Goal: Navigation & Orientation: Find specific page/section

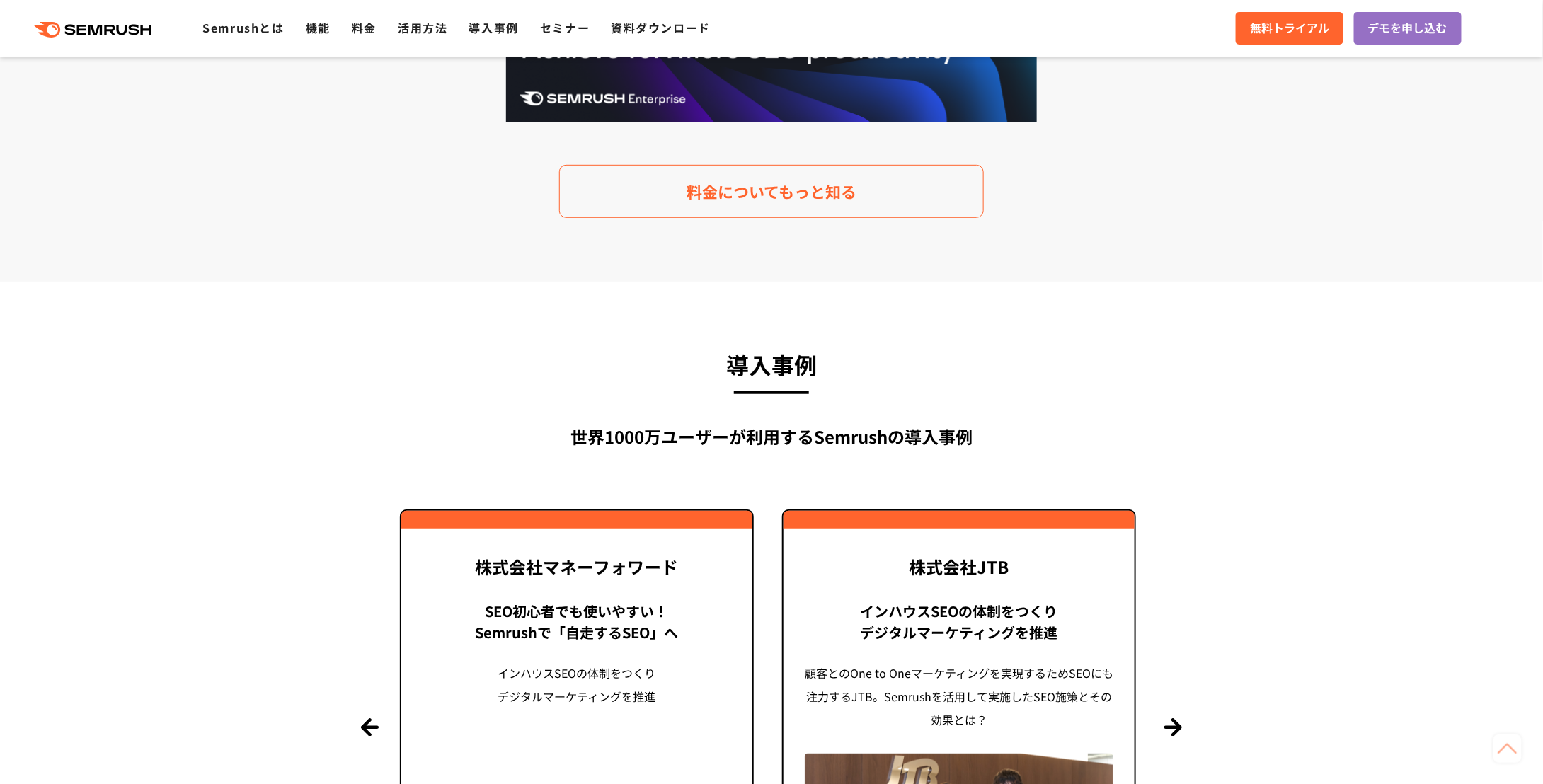
drag, startPoint x: 1283, startPoint y: 174, endPoint x: 1273, endPoint y: 525, distance: 351.1
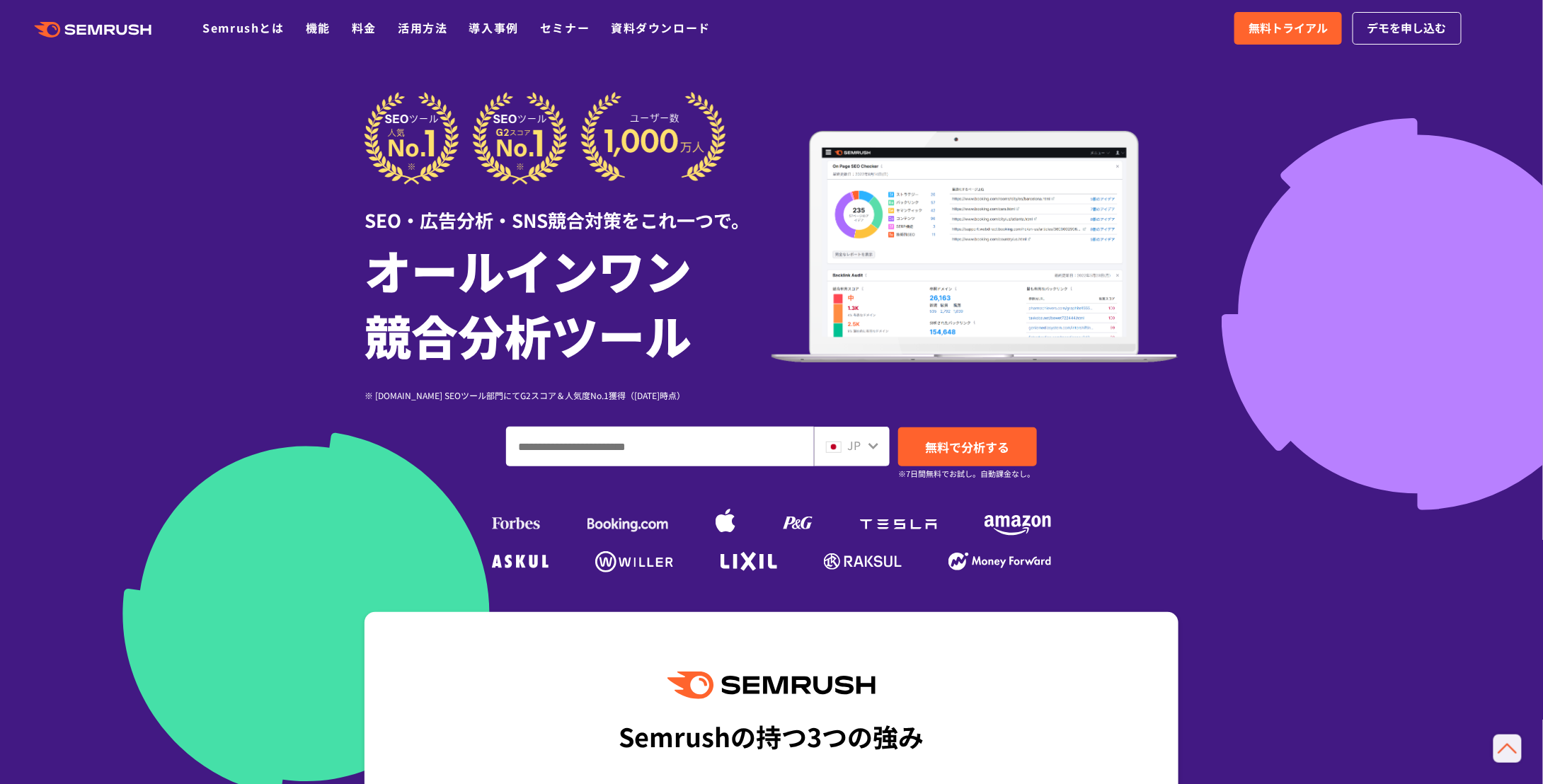
drag, startPoint x: 1273, startPoint y: 525, endPoint x: 1264, endPoint y: 123, distance: 402.1
click at [851, 454] on span "JP" at bounding box center [854, 445] width 13 height 17
click at [874, 449] on icon at bounding box center [874, 446] width 10 height 6
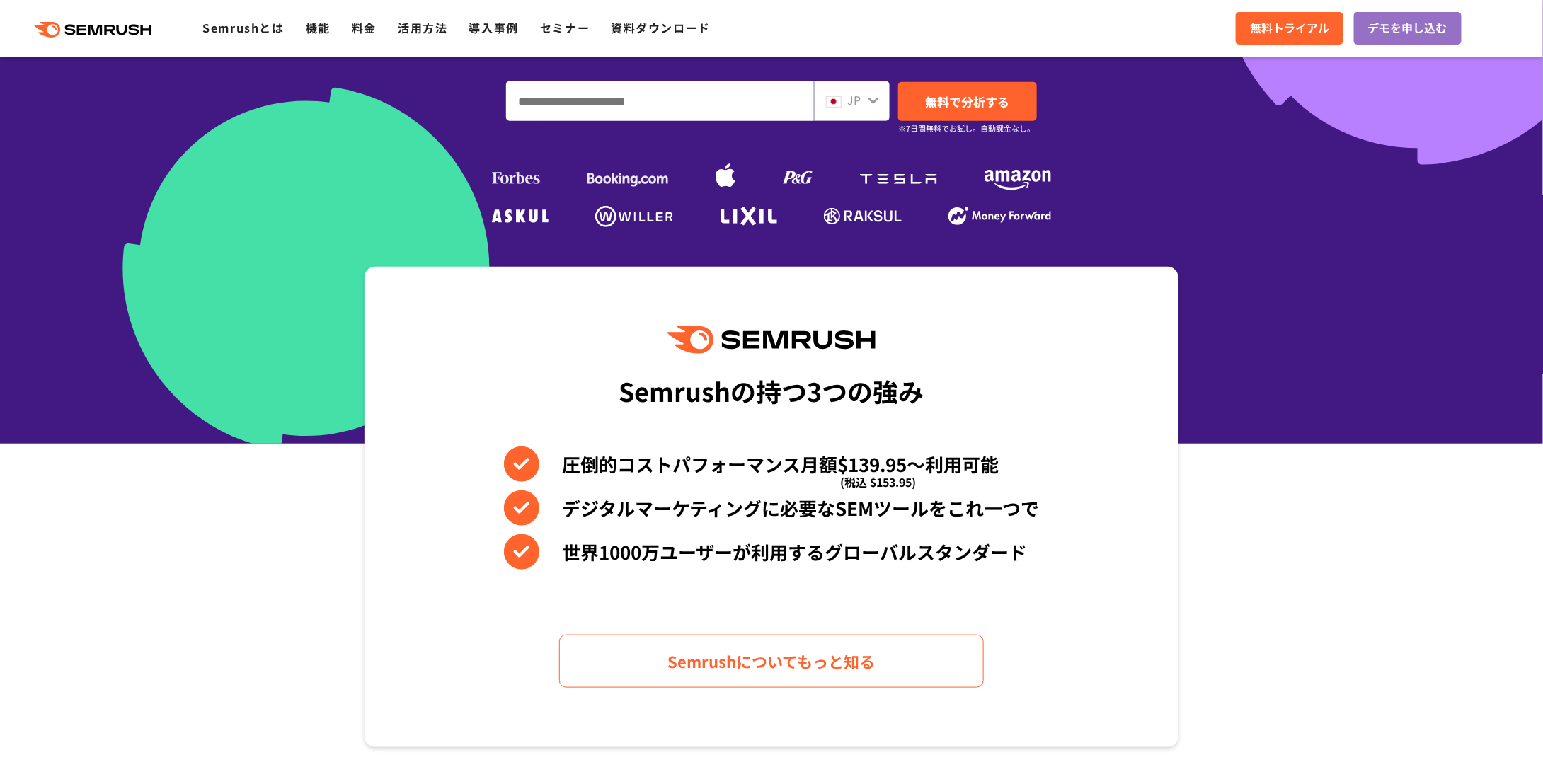
scroll to position [354, 0]
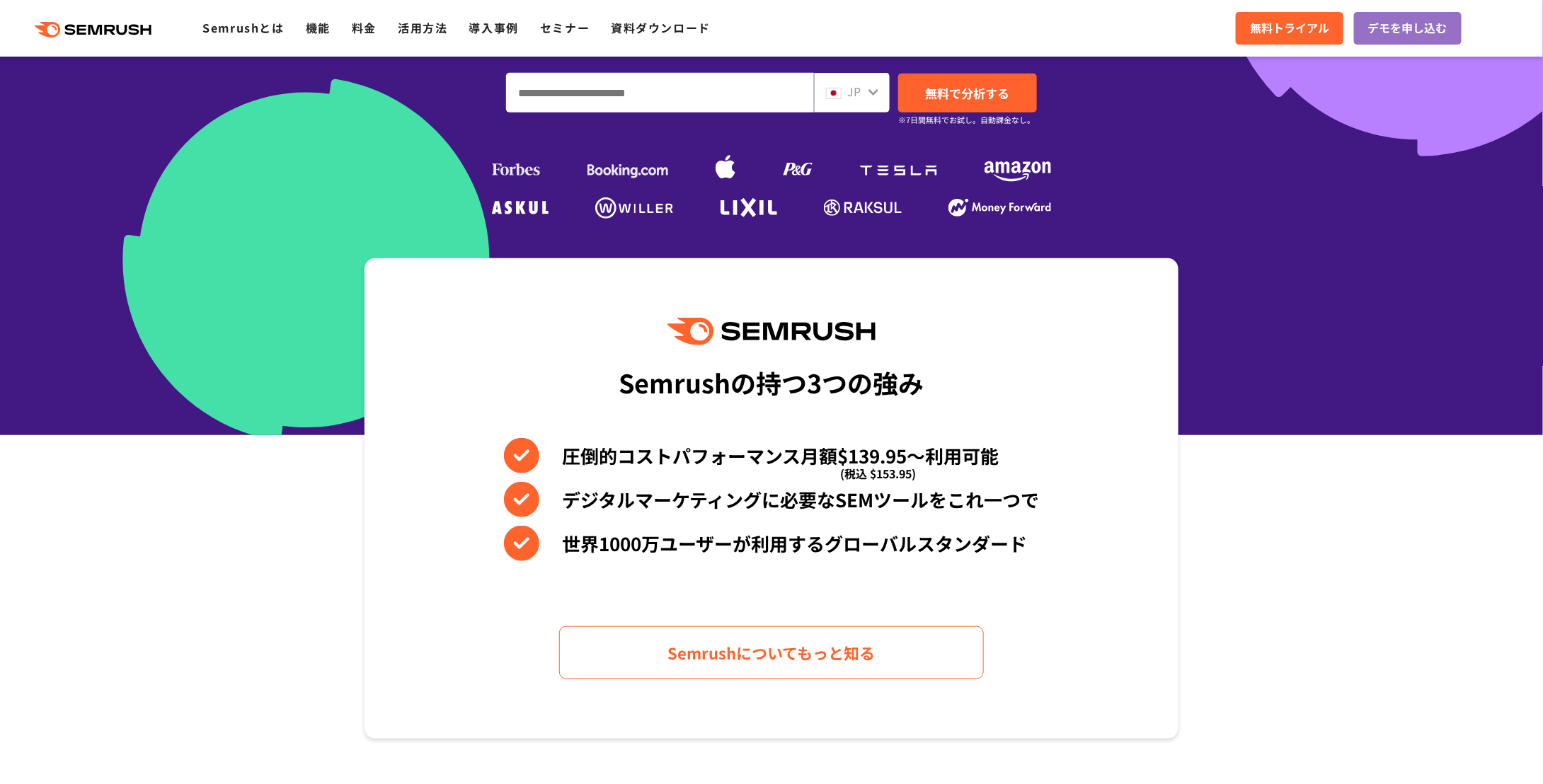
click at [873, 100] on div at bounding box center [874, 91] width 11 height 18
click at [866, 101] on div "JP" at bounding box center [849, 92] width 45 height 18
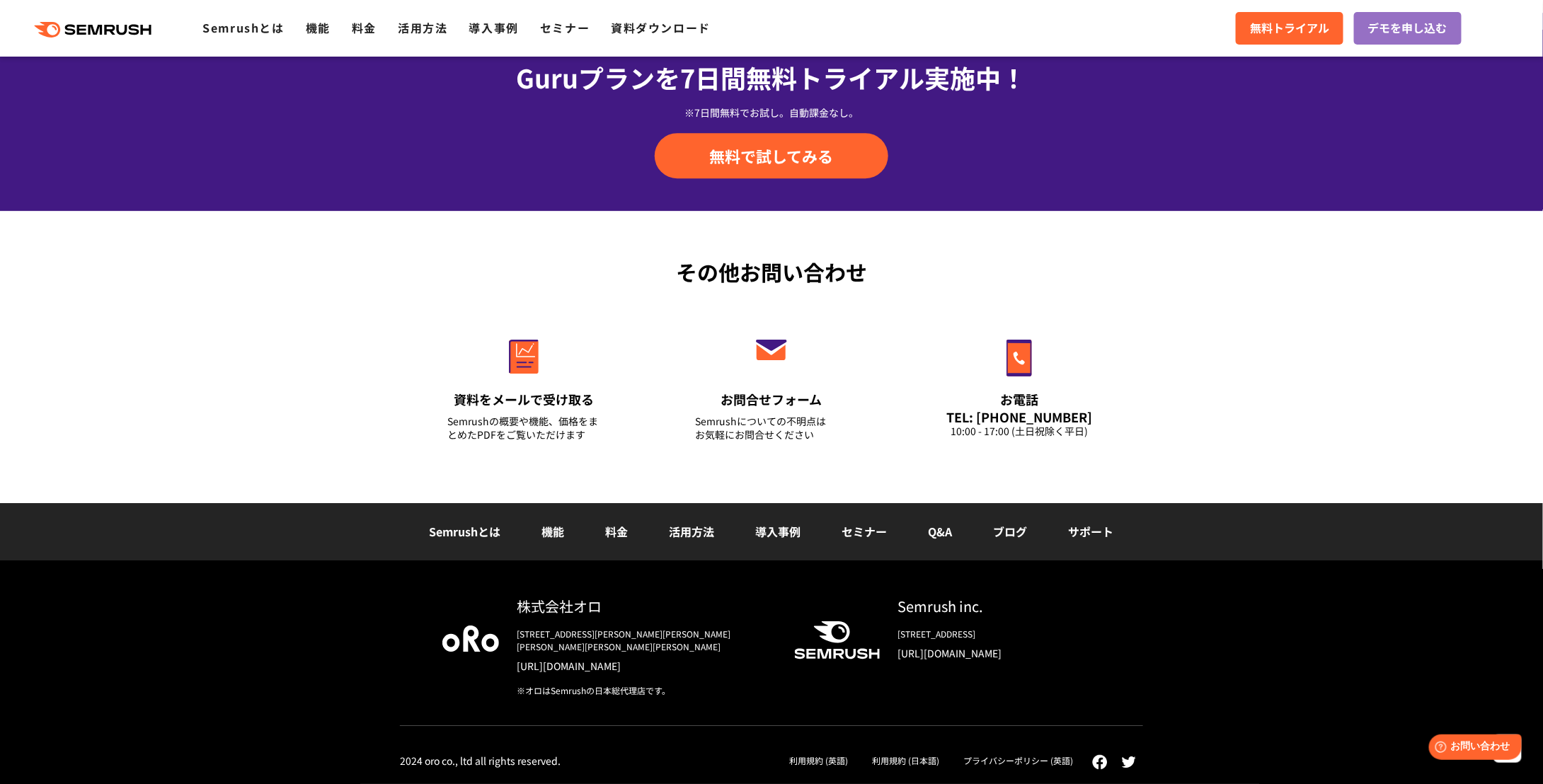
scroll to position [6166, 0]
drag, startPoint x: 1369, startPoint y: 279, endPoint x: 1354, endPoint y: 614, distance: 335.3
click at [789, 756] on link "利用規約 (英語)" at bounding box center [818, 760] width 59 height 12
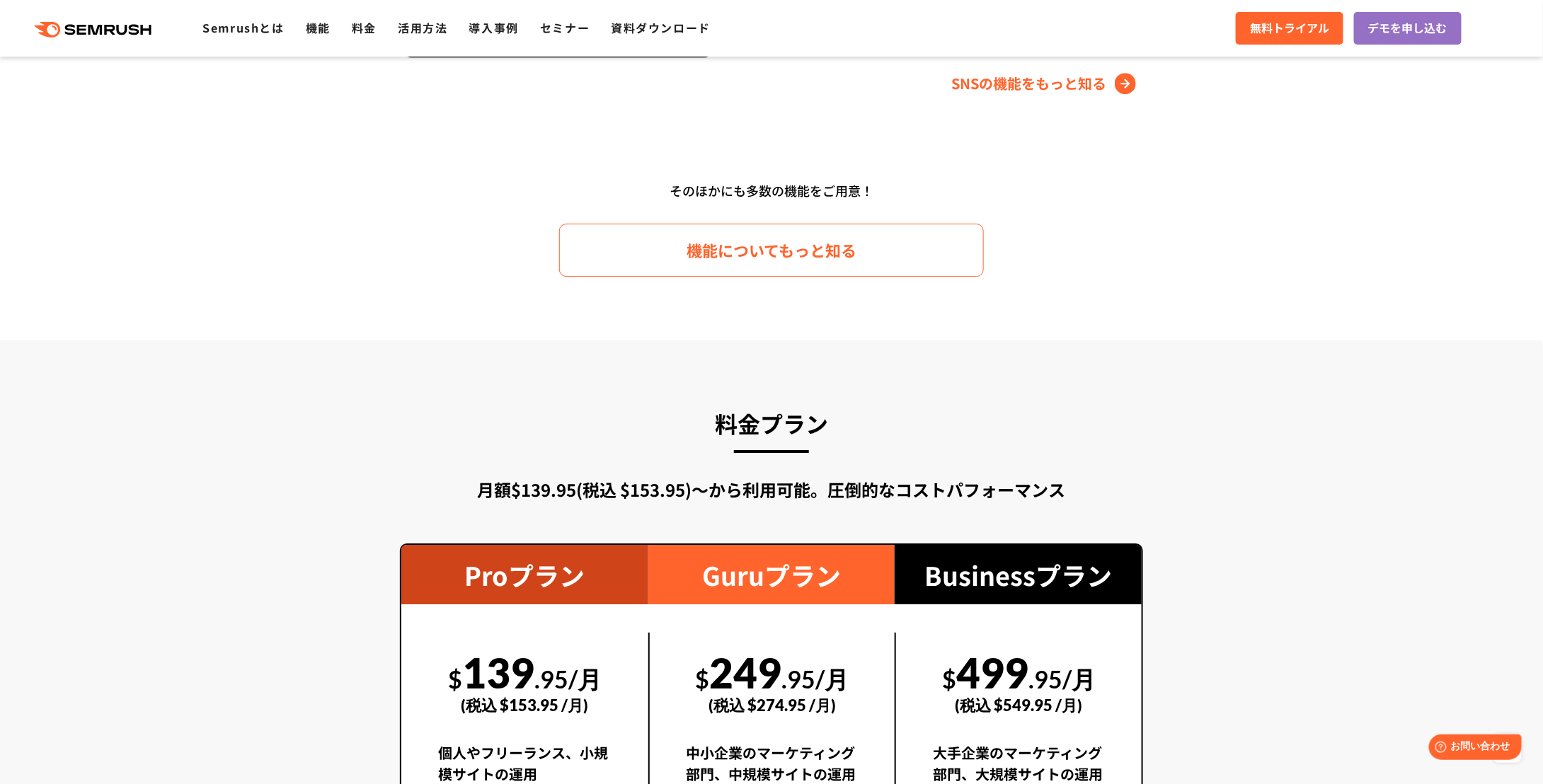
scroll to position [0, 0]
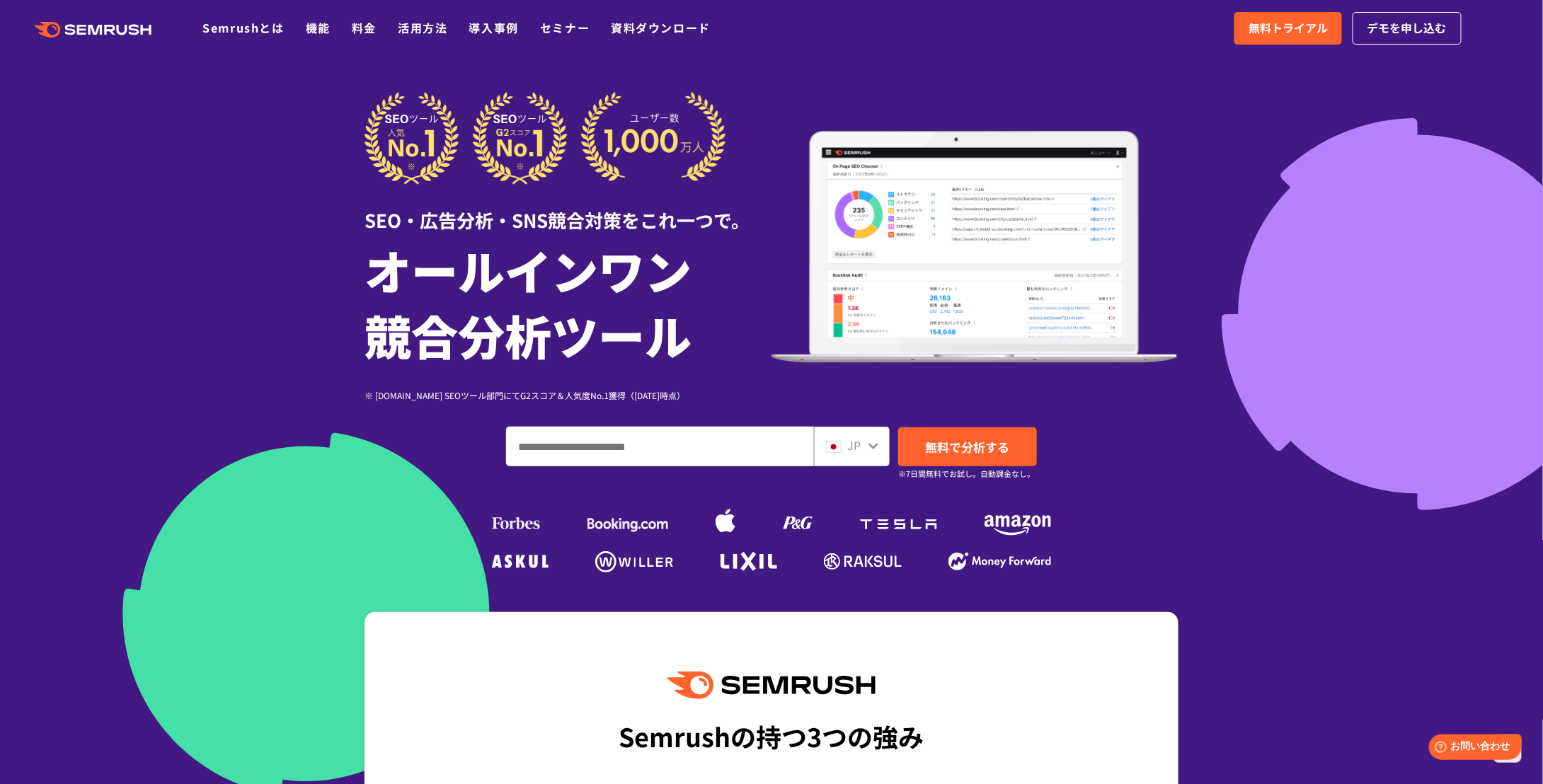
drag, startPoint x: 1239, startPoint y: 745, endPoint x: 1213, endPoint y: 213, distance: 532.6
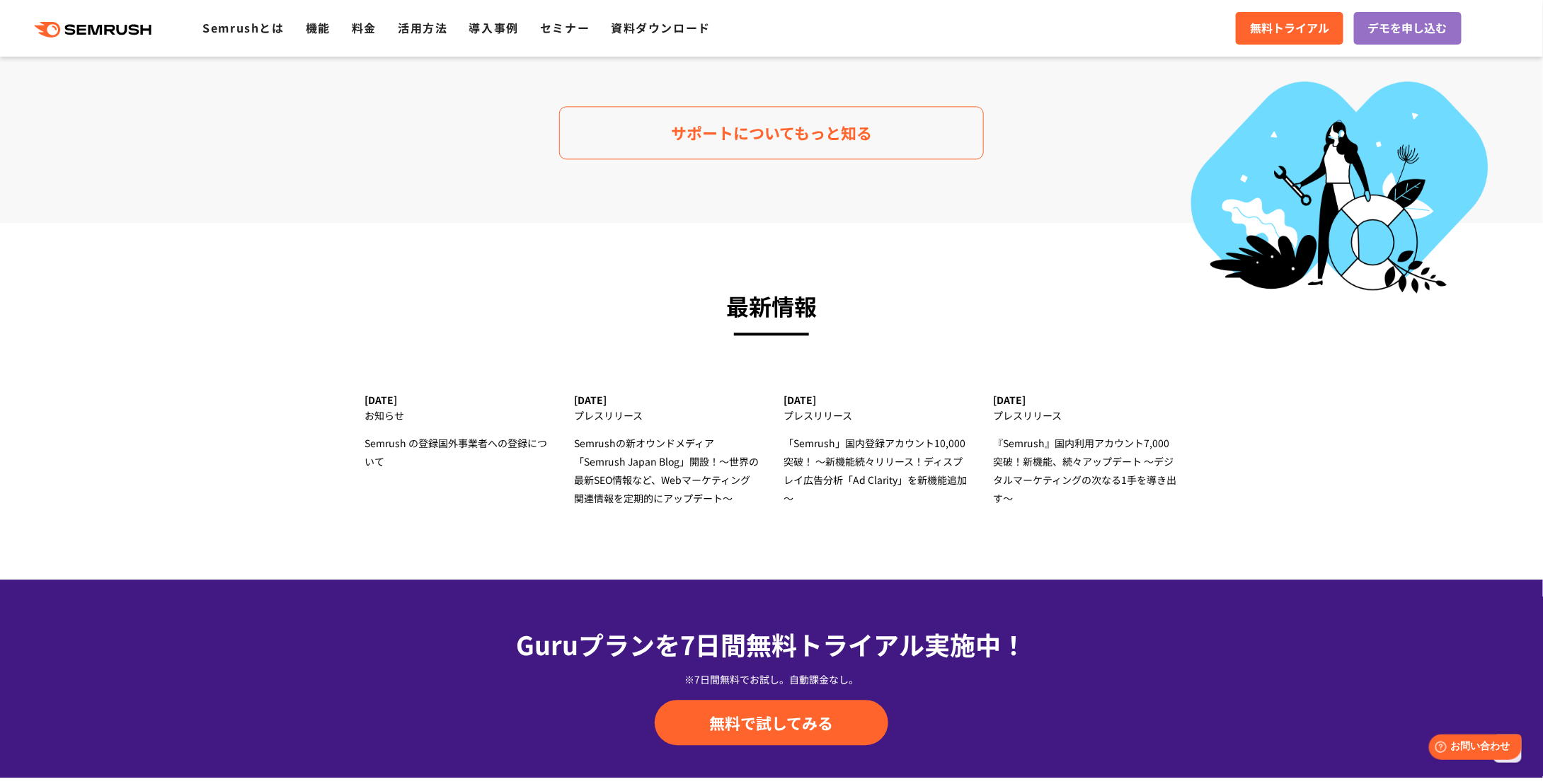
scroll to position [6166, 0]
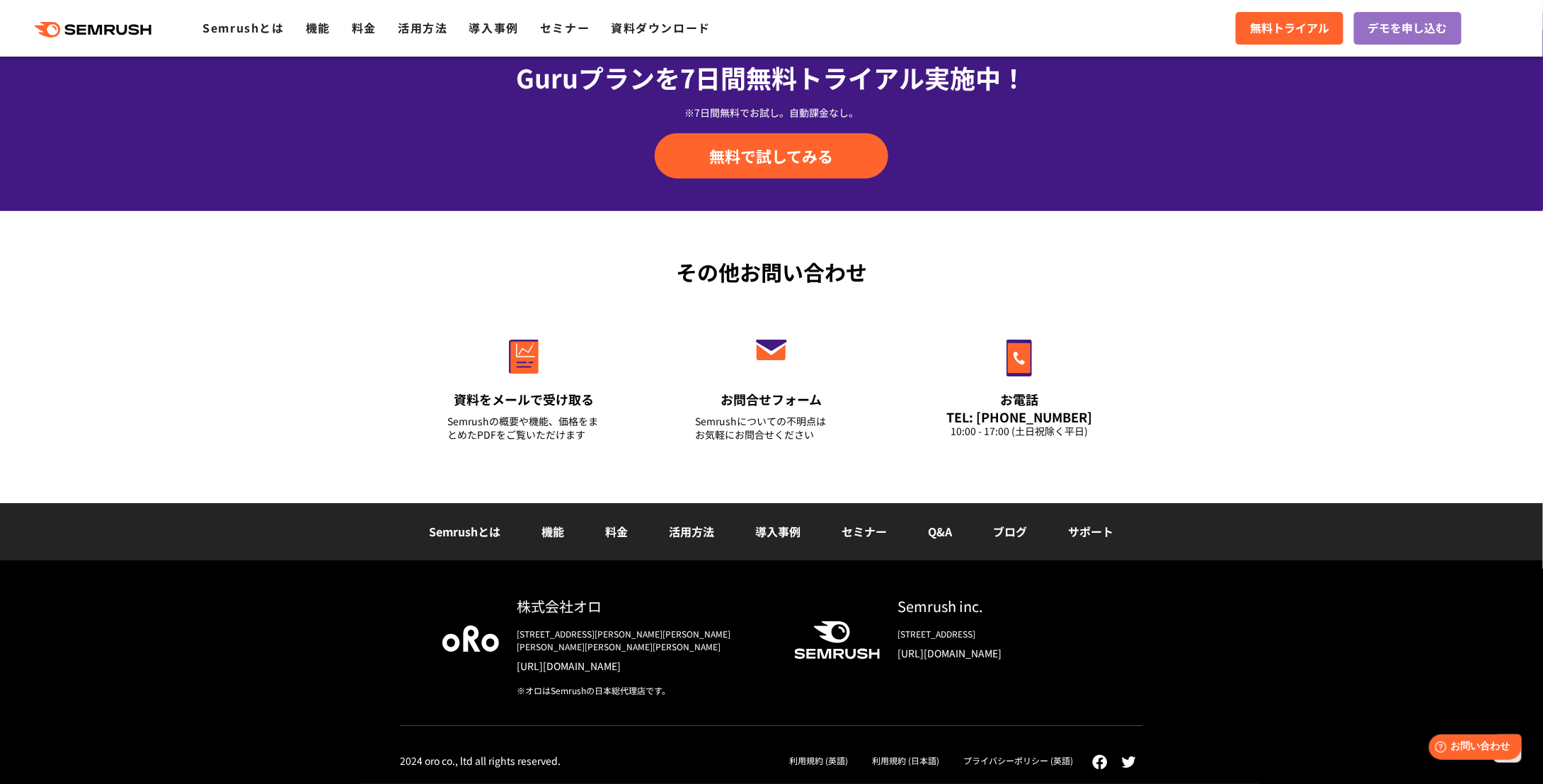
drag, startPoint x: 1222, startPoint y: 262, endPoint x: 1242, endPoint y: 775, distance: 513.4
click at [1133, 758] on div at bounding box center [1129, 760] width 28 height 19
click at [1122, 756] on img at bounding box center [1129, 762] width 14 height 11
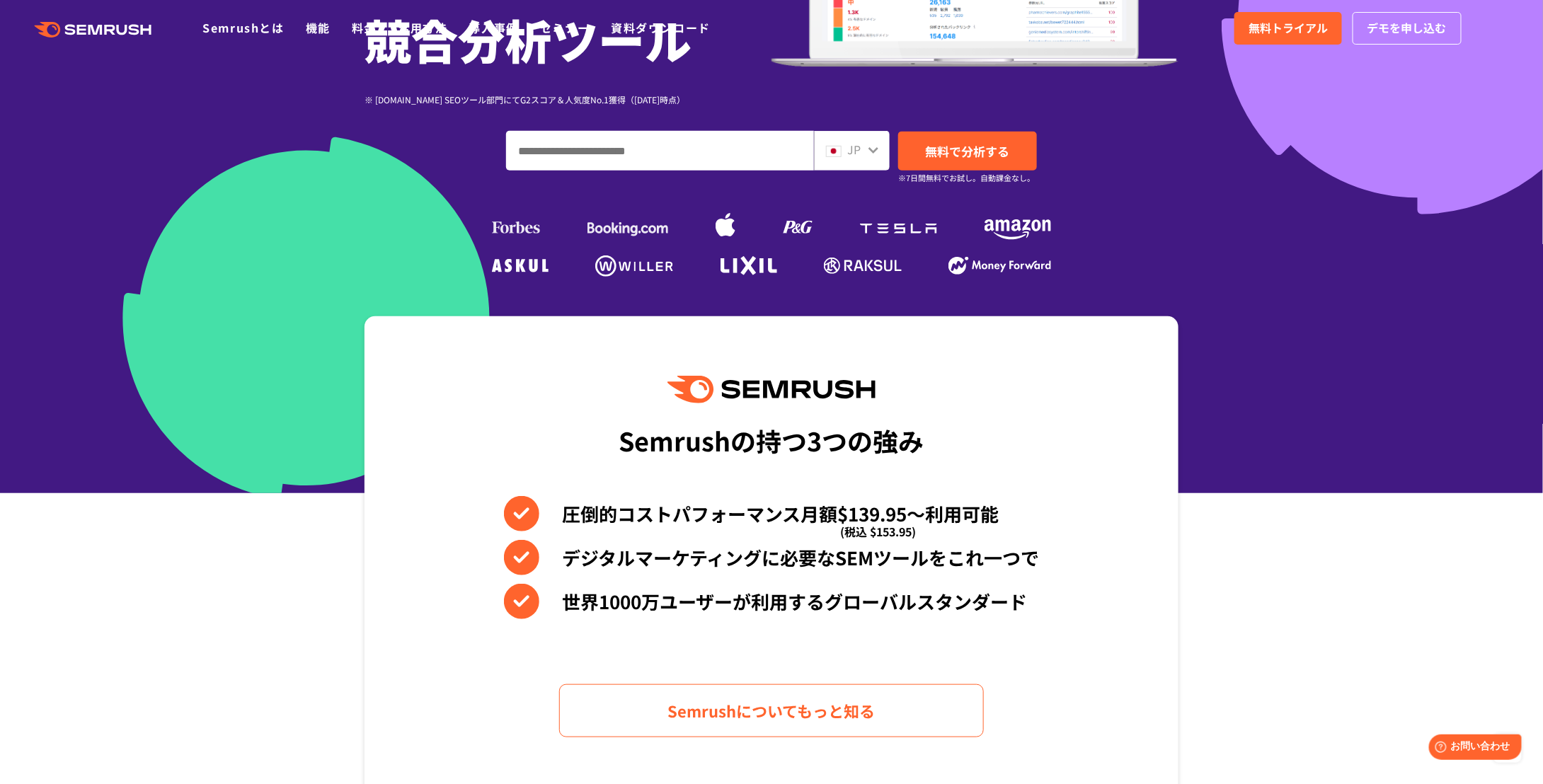
scroll to position [0, 0]
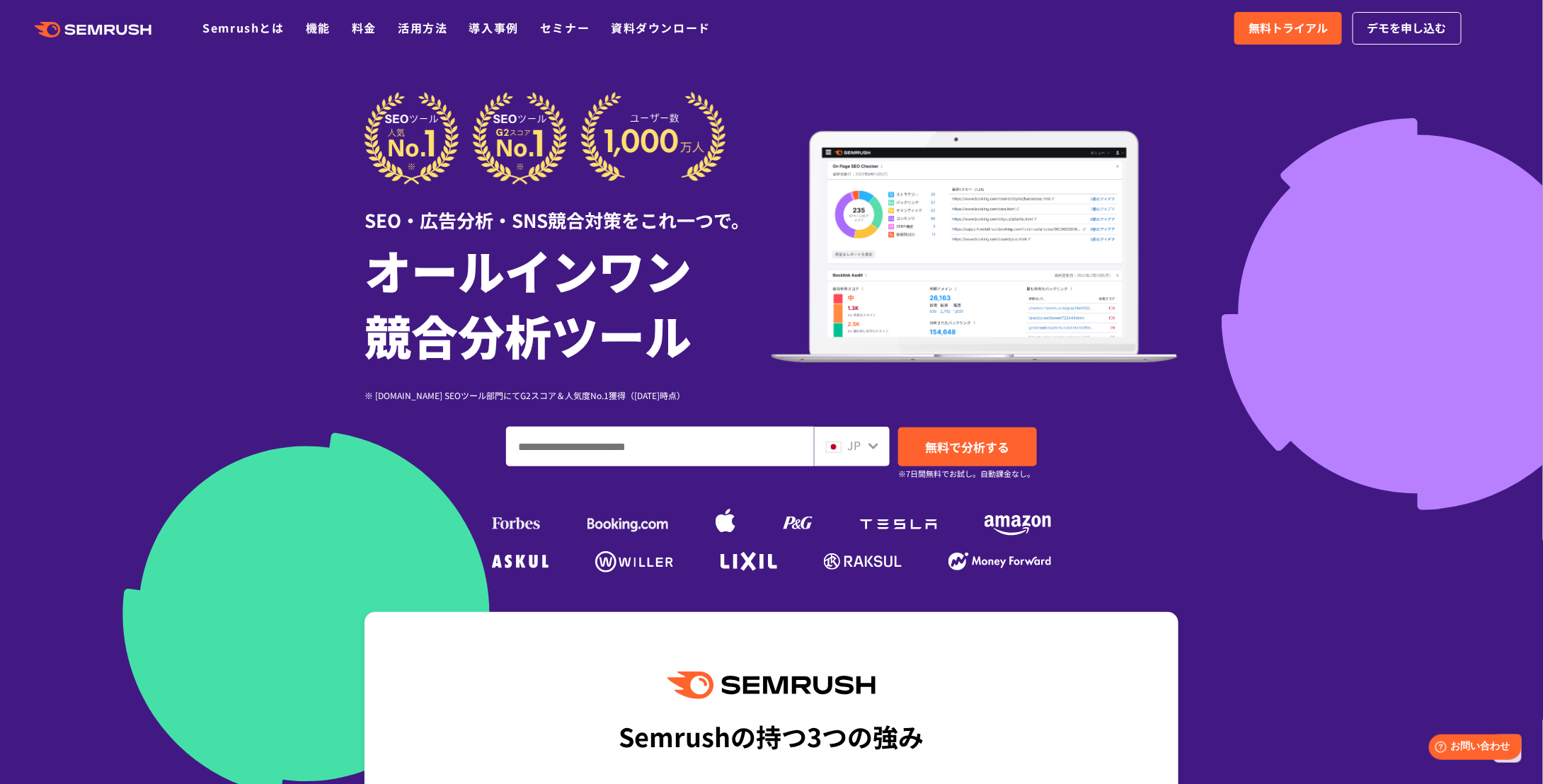
drag, startPoint x: 1154, startPoint y: 591, endPoint x: 1152, endPoint y: 110, distance: 481.0
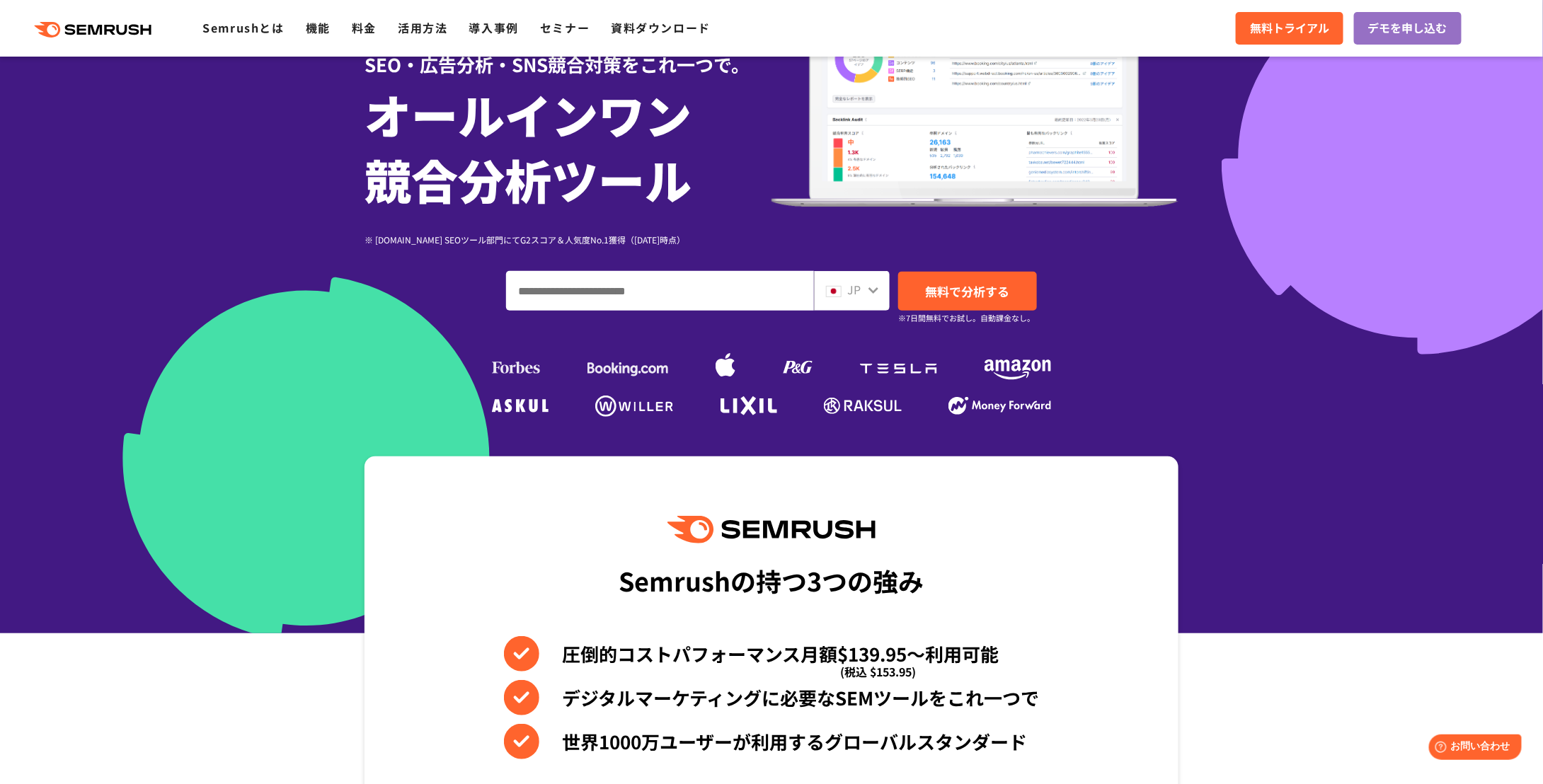
scroll to position [354, 0]
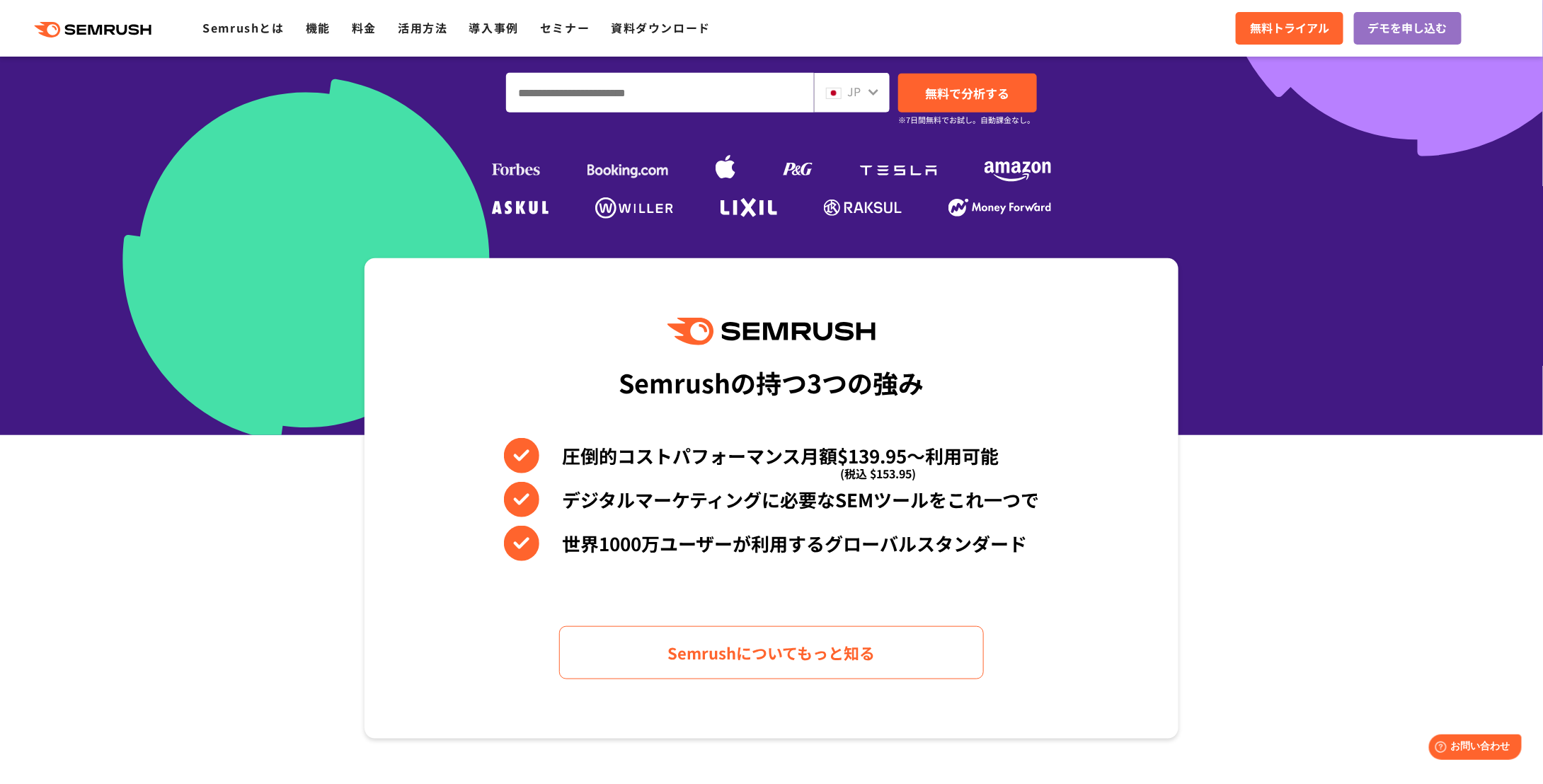
click at [857, 113] on div "JP" at bounding box center [852, 93] width 76 height 40
click at [874, 96] on icon at bounding box center [874, 92] width 10 height 6
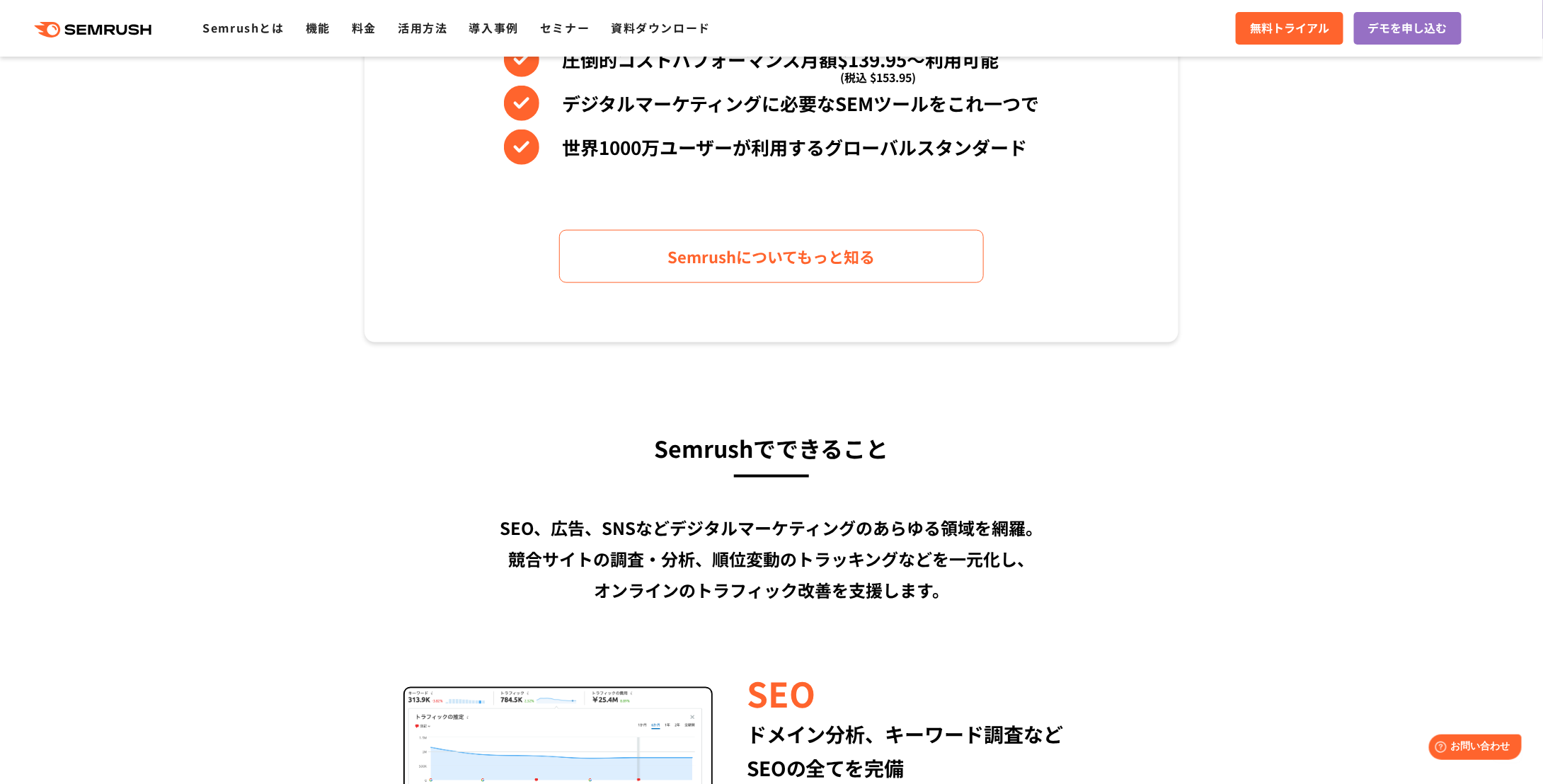
scroll to position [778, 0]
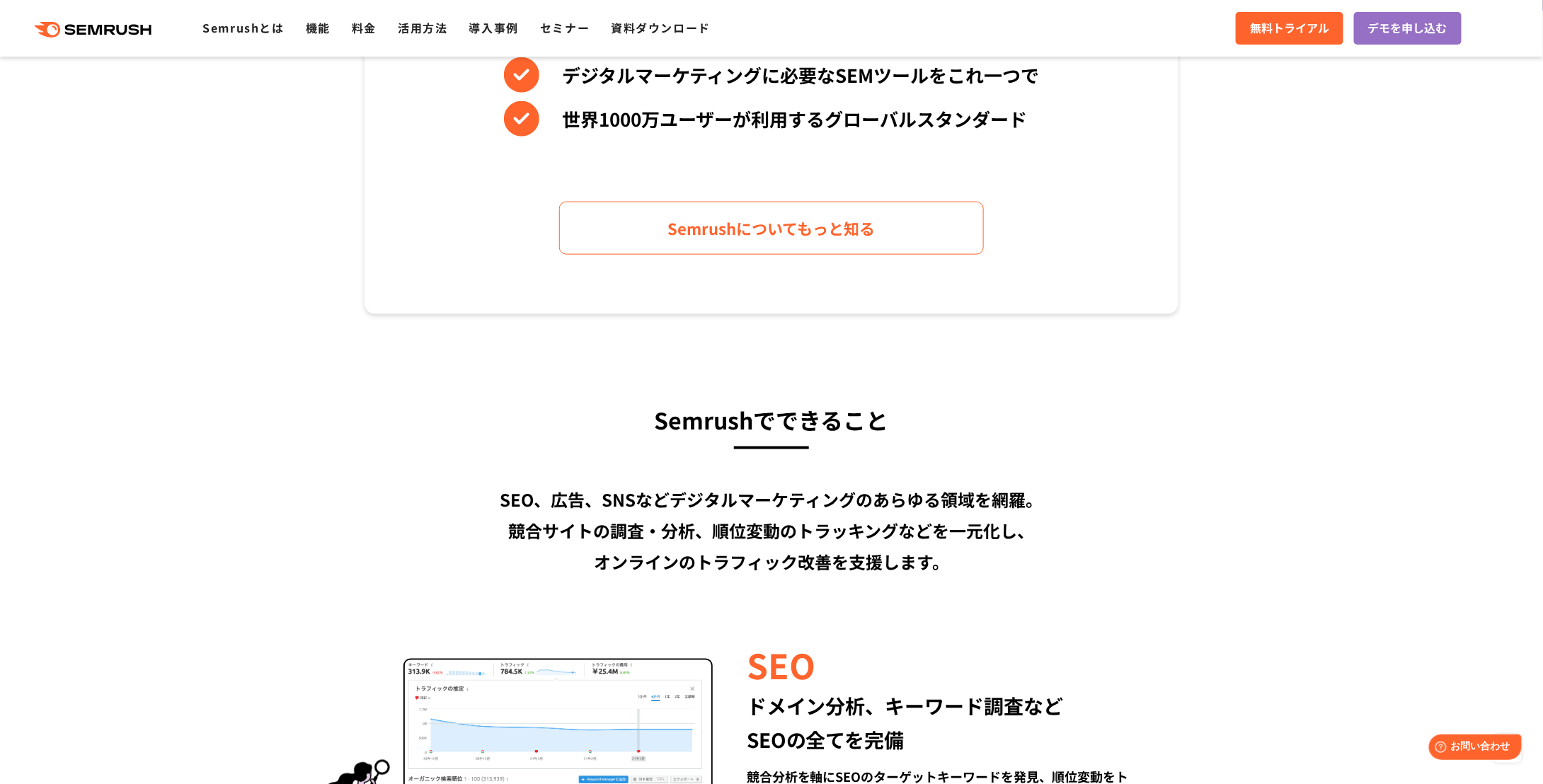
drag, startPoint x: 1281, startPoint y: 356, endPoint x: 1257, endPoint y: 324, distance: 40.0
click at [1252, 314] on section "Semrushの持つ3つの強み 圧倒的コストパフォーマンス月額$139.95〜利用可能 (税込 $153.95) デジタルマーケティングに必要なSEMツールを…" at bounding box center [772, 74] width 1543 height 481
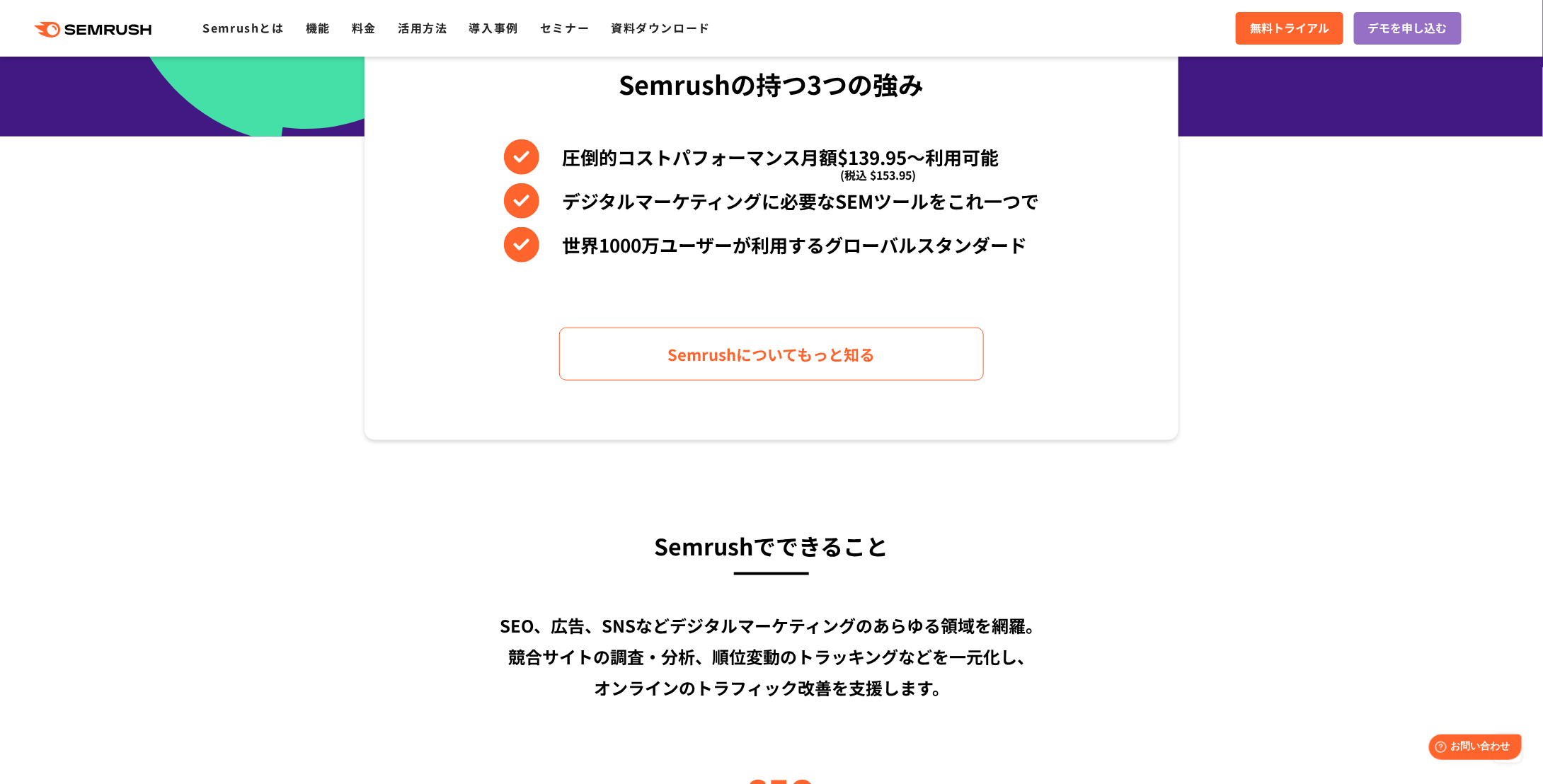
scroll to position [0, 0]
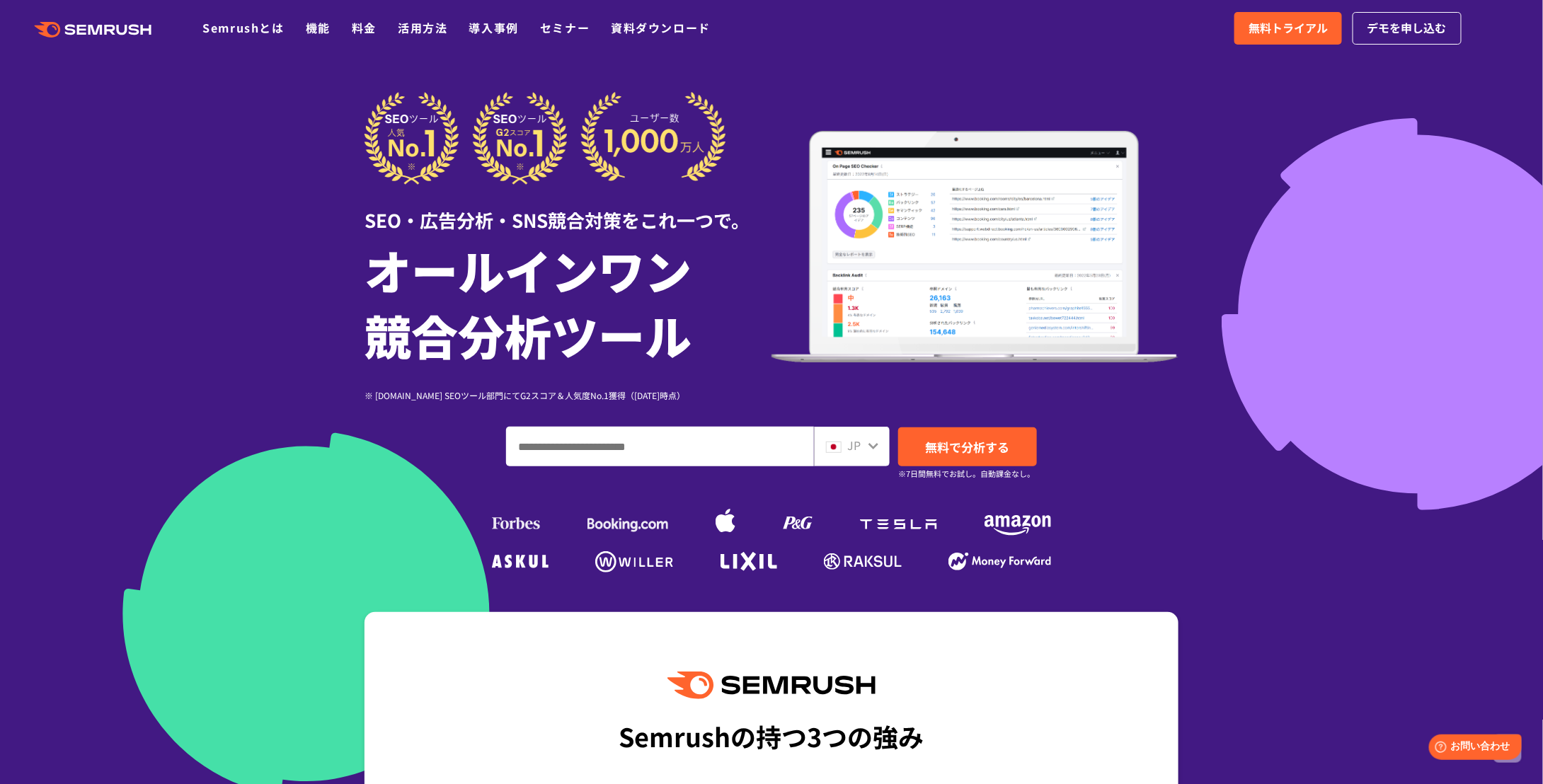
drag, startPoint x: 1286, startPoint y: 520, endPoint x: 1215, endPoint y: 111, distance: 415.1
